Goal: Information Seeking & Learning: Learn about a topic

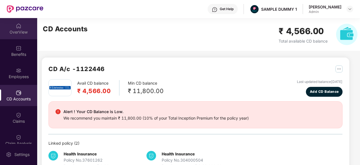
click at [17, 31] on div "OverView" at bounding box center [18, 32] width 37 height 6
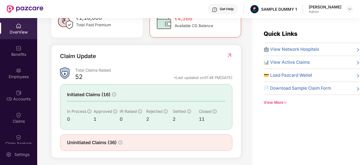
scroll to position [184, 0]
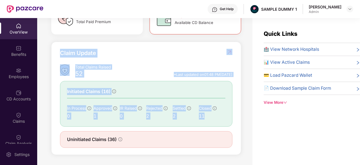
drag, startPoint x: 57, startPoint y: 52, endPoint x: 212, endPoint y: 116, distance: 167.4
click at [212, 116] on div "Claim Update Total Claims Raised 52 *Last updated on 01:48 PM[DATE] Initiated C…" at bounding box center [146, 98] width 190 height 113
click at [166, 39] on div "Group Health Insurance Employee, spouse, children, parents Coverages: ₹5 Lakhs,…" at bounding box center [146, 32] width 190 height 246
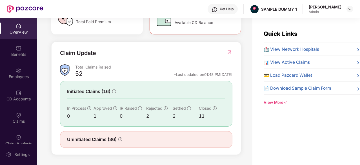
click at [308, 48] on span "🏥 View Network Hospitals" at bounding box center [290, 49] width 55 height 7
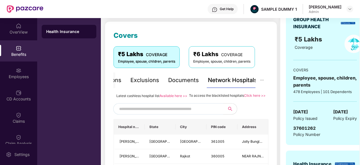
scroll to position [70, 0]
click at [176, 113] on input "text" at bounding box center [167, 108] width 96 height 8
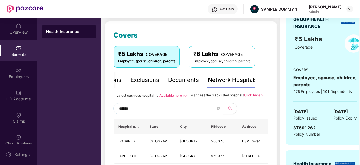
type input "******"
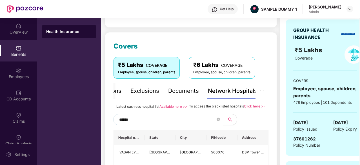
scroll to position [65, 0]
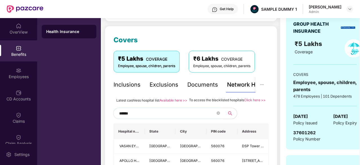
click at [132, 84] on div "Inclusions" at bounding box center [126, 84] width 27 height 9
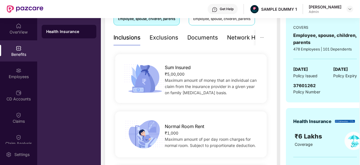
scroll to position [88, 0]
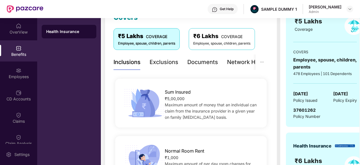
click at [165, 61] on div "Exclusions" at bounding box center [163, 62] width 29 height 9
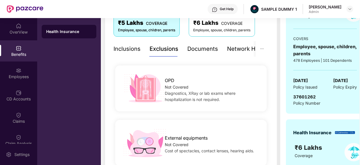
scroll to position [99, 0]
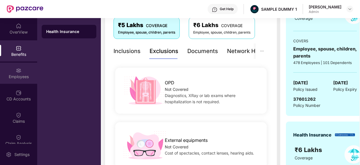
click at [23, 80] on div "Employees" at bounding box center [18, 72] width 37 height 21
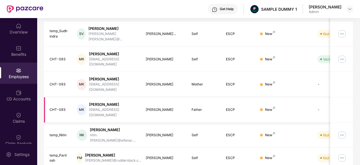
scroll to position [0, 0]
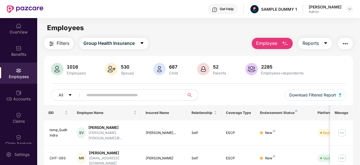
click at [30, 72] on div "Employees" at bounding box center [18, 72] width 37 height 21
click at [274, 42] on span "Employee" at bounding box center [266, 43] width 21 height 7
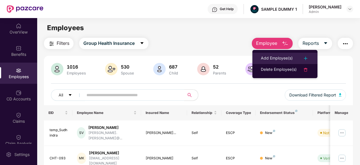
click at [286, 59] on div "Add Employee(s)" at bounding box center [277, 58] width 32 height 7
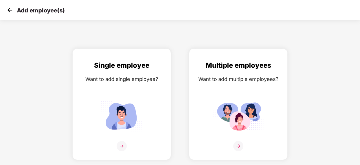
click at [9, 11] on img at bounding box center [10, 10] width 8 height 8
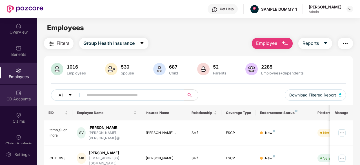
click at [23, 95] on div "CD Accounts" at bounding box center [18, 95] width 37 height 21
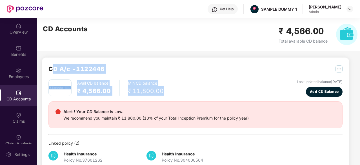
drag, startPoint x: 51, startPoint y: 67, endPoint x: 209, endPoint y: 94, distance: 159.6
click at [209, 94] on div "CD A/c - 1122446 Avail CD balance ₹ 4,566.00 Min CD balance ₹ 11,800.00 Last up…" at bounding box center [195, 116] width 294 height 105
click at [209, 94] on div "Avail CD balance ₹ 4,566.00 Min CD balance ₹ 11,800.00 Last updated balance [DA…" at bounding box center [195, 87] width 294 height 17
drag, startPoint x: 47, startPoint y: 64, endPoint x: 170, endPoint y: 89, distance: 125.4
click at [170, 89] on div "CD A/c - 1122446 Avail CD balance ₹ 4,566.00 Min CD balance ₹ 11,800.00 Last up…" at bounding box center [195, 116] width 307 height 118
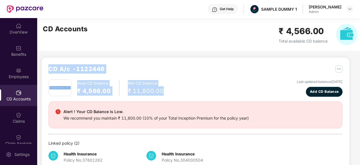
click at [182, 51] on div "CD A/c - 1122446 Avail CD balance ₹ 4,566.00 Min CD balance ₹ 11,800.00 Last up…" at bounding box center [193, 100] width 312 height 165
drag, startPoint x: 50, startPoint y: 68, endPoint x: 241, endPoint y: 94, distance: 193.1
click at [241, 94] on div "CD A/c - 1122446 Avail CD balance ₹ 4,566.00 Min CD balance ₹ 11,800.00 Last up…" at bounding box center [195, 116] width 294 height 105
click at [174, 56] on div "CD A/c - 1122446 Avail CD balance ₹ 4,566.00 Min CD balance ₹ 11,800.00 Last up…" at bounding box center [193, 100] width 312 height 165
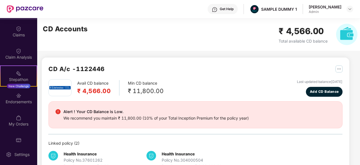
scroll to position [97, 0]
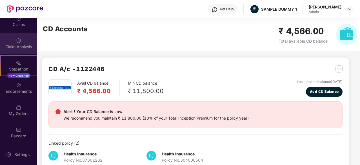
click at [17, 49] on div "Claim Analysis" at bounding box center [18, 47] width 37 height 6
